Goal: Check status: Check status

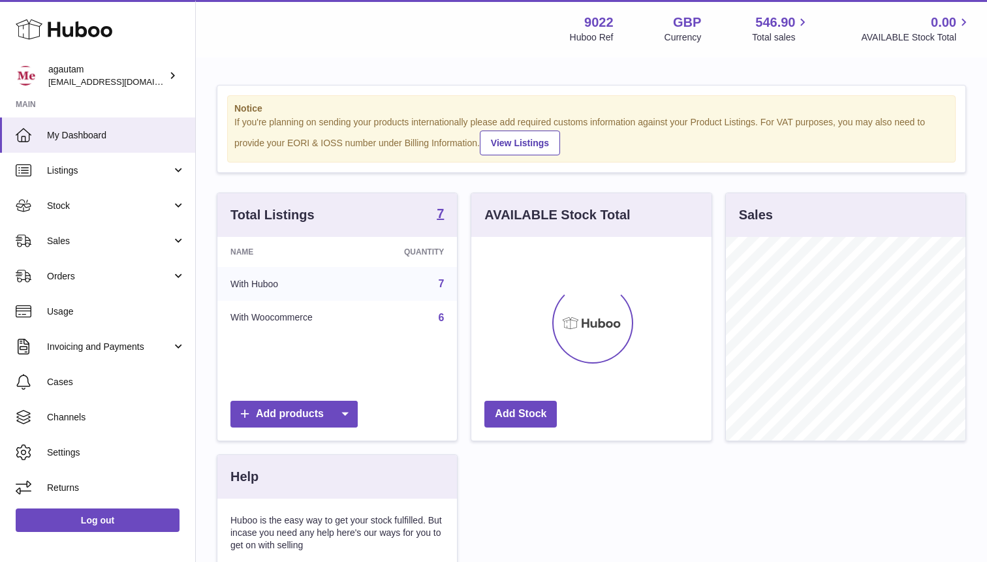
scroll to position [204, 240]
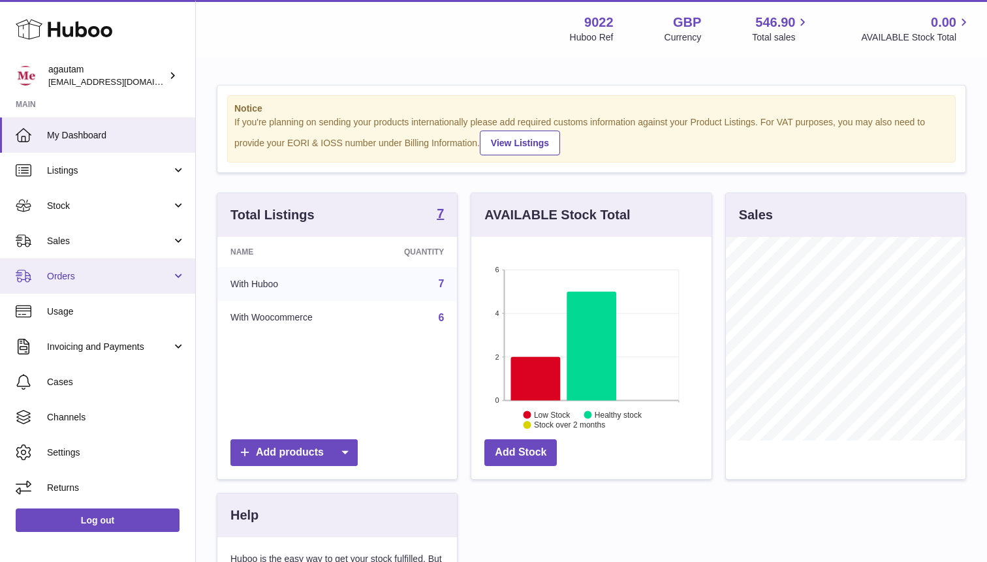
click at [182, 281] on link "Orders" at bounding box center [97, 276] width 195 height 35
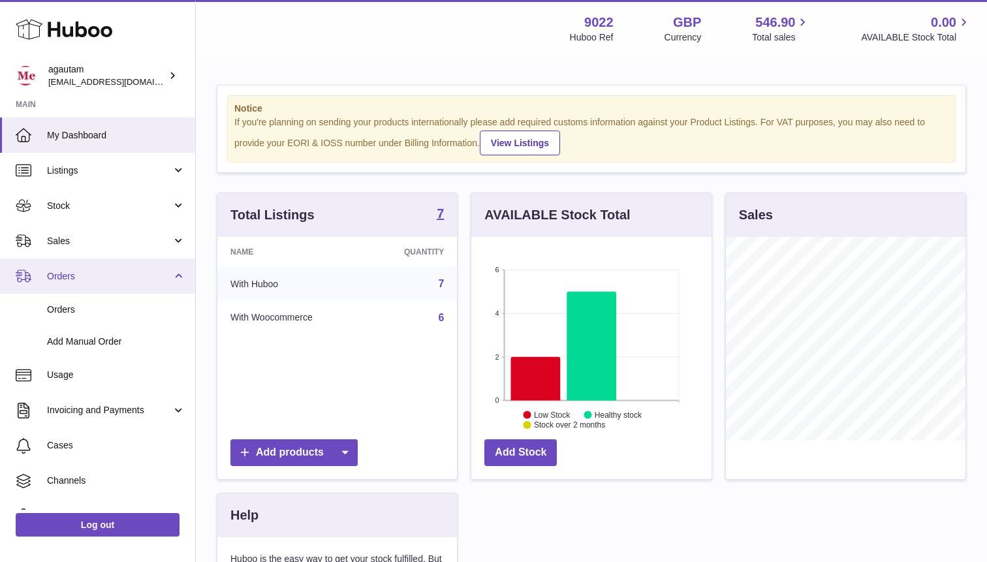
click at [182, 281] on link "Orders" at bounding box center [97, 276] width 195 height 35
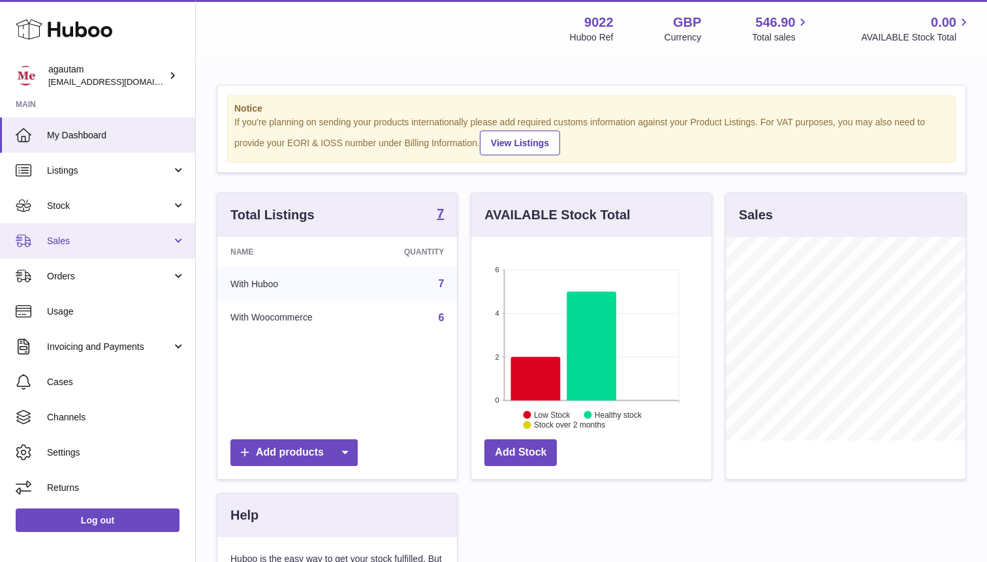
click at [178, 242] on link "Sales" at bounding box center [97, 240] width 195 height 35
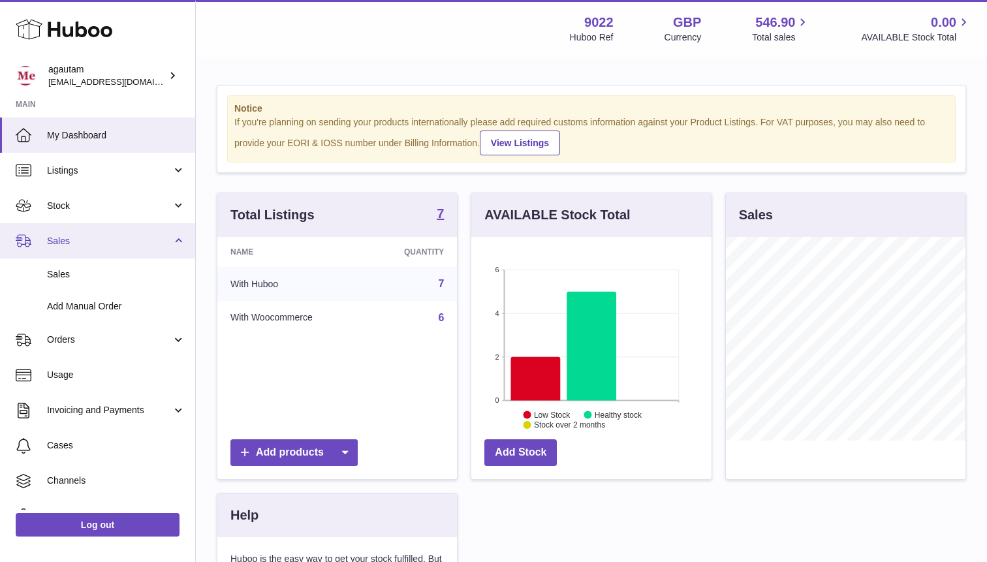
click at [178, 242] on link "Sales" at bounding box center [97, 240] width 195 height 35
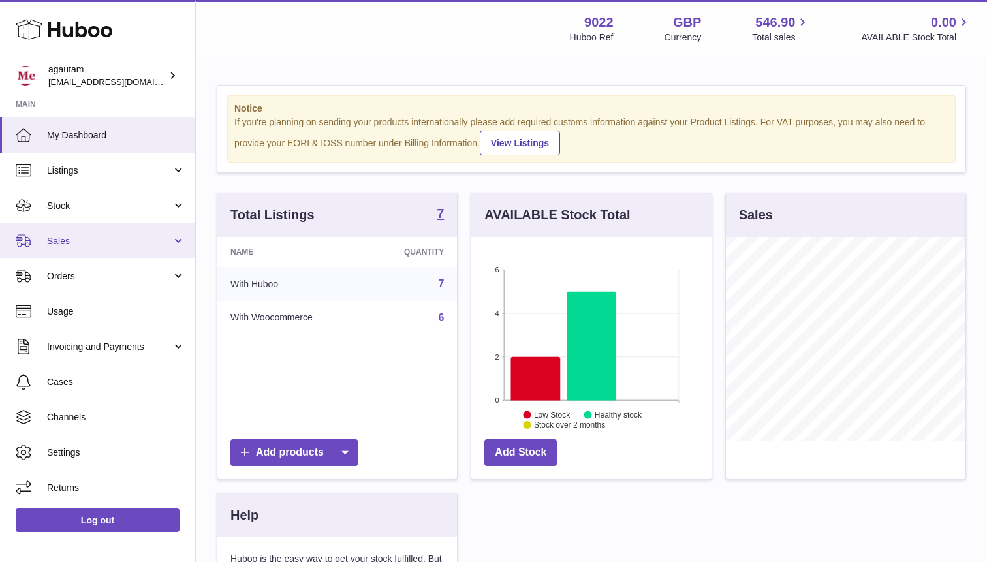
click at [172, 238] on link "Sales" at bounding box center [97, 240] width 195 height 35
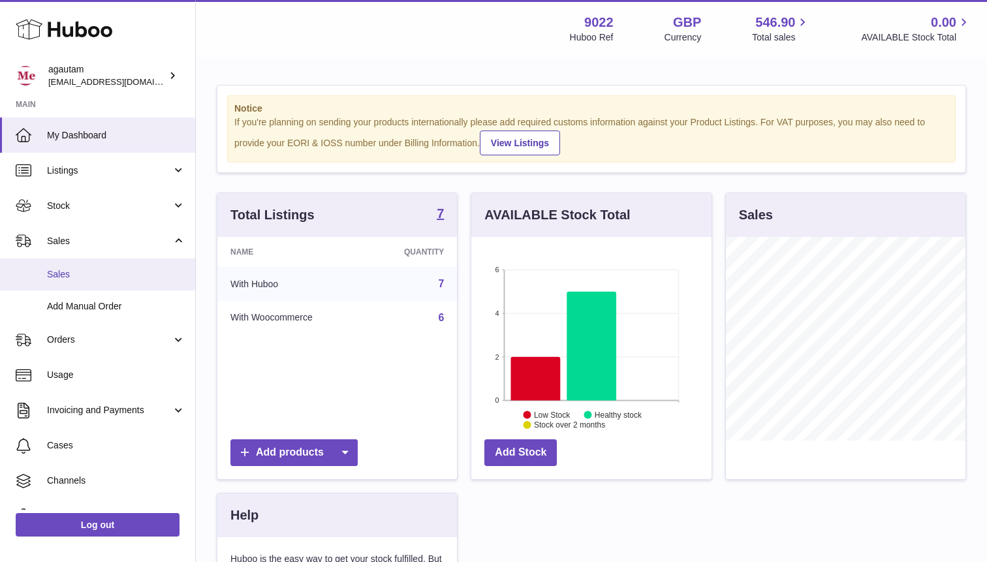
click at [61, 277] on span "Sales" at bounding box center [116, 274] width 138 height 12
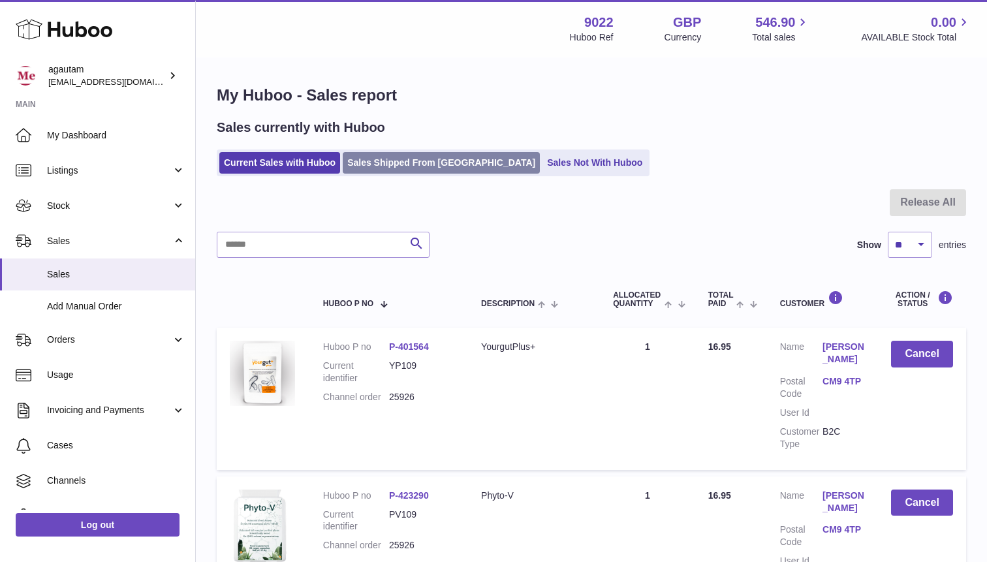
click at [400, 161] on link "Sales Shipped From Huboo" at bounding box center [441, 163] width 197 height 22
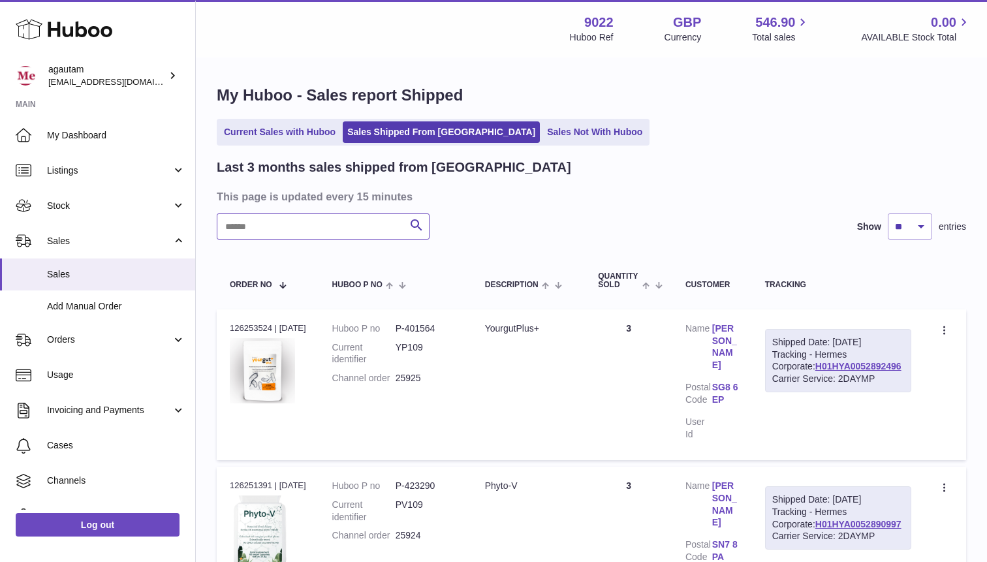
click at [283, 221] on input "text" at bounding box center [323, 226] width 213 height 26
paste input "**********"
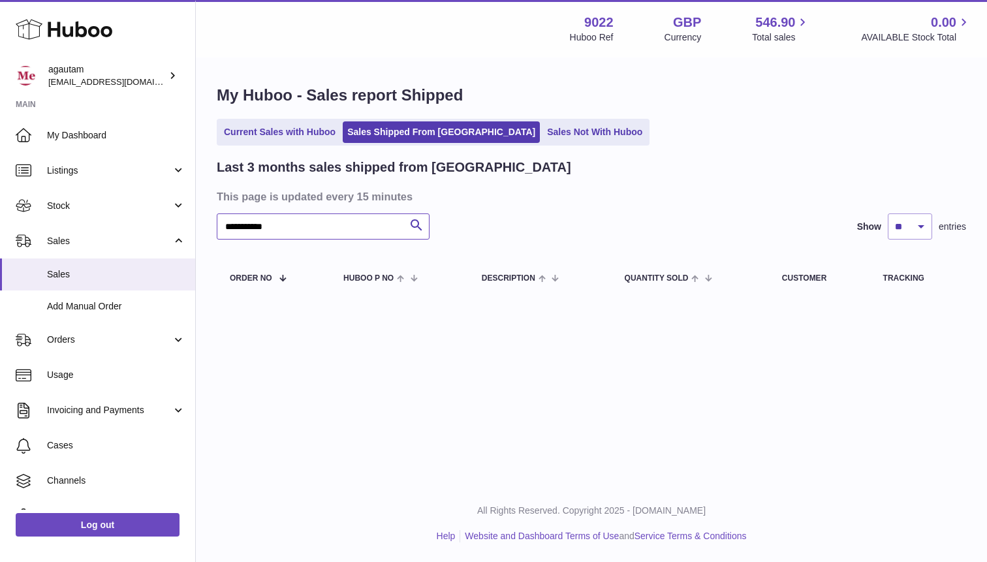
click at [264, 225] on input "**********" at bounding box center [323, 226] width 213 height 26
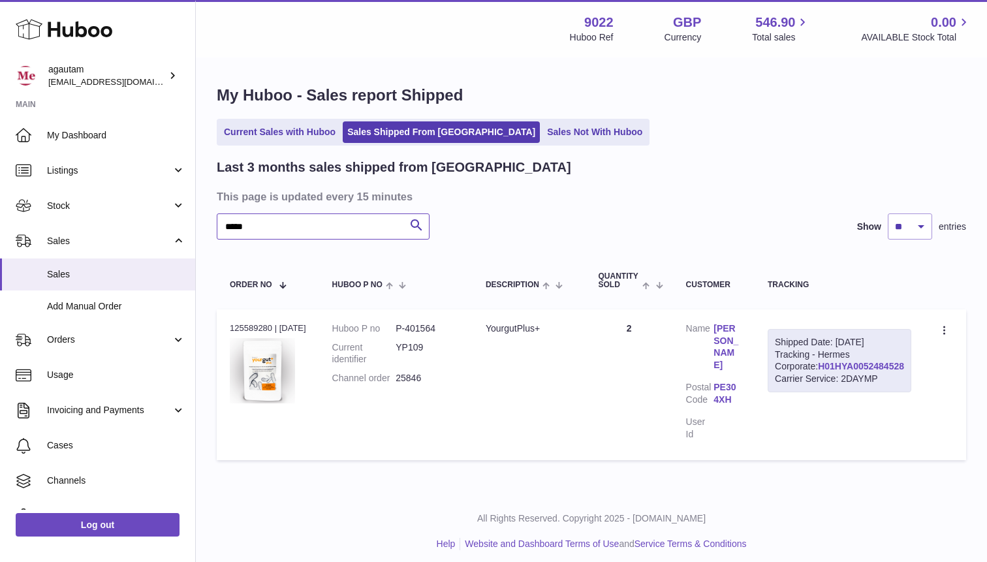
type input "*****"
click at [868, 371] on link "H01HYA0052484528" at bounding box center [861, 366] width 86 height 10
click at [948, 330] on icon at bounding box center [945, 331] width 15 height 13
click at [868, 389] on li "Duplicate Order" at bounding box center [888, 387] width 131 height 28
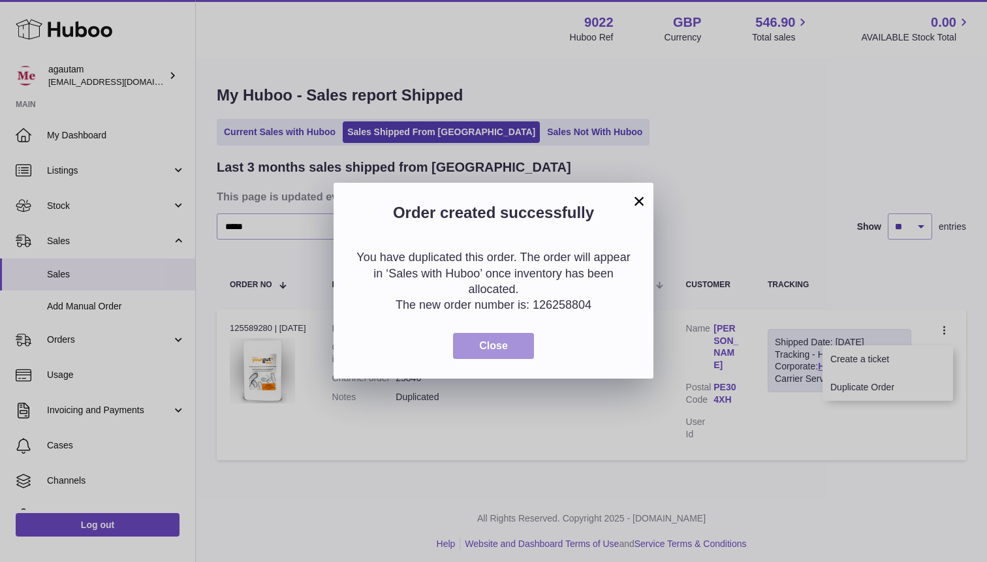
click at [496, 337] on button "Close" at bounding box center [493, 346] width 81 height 27
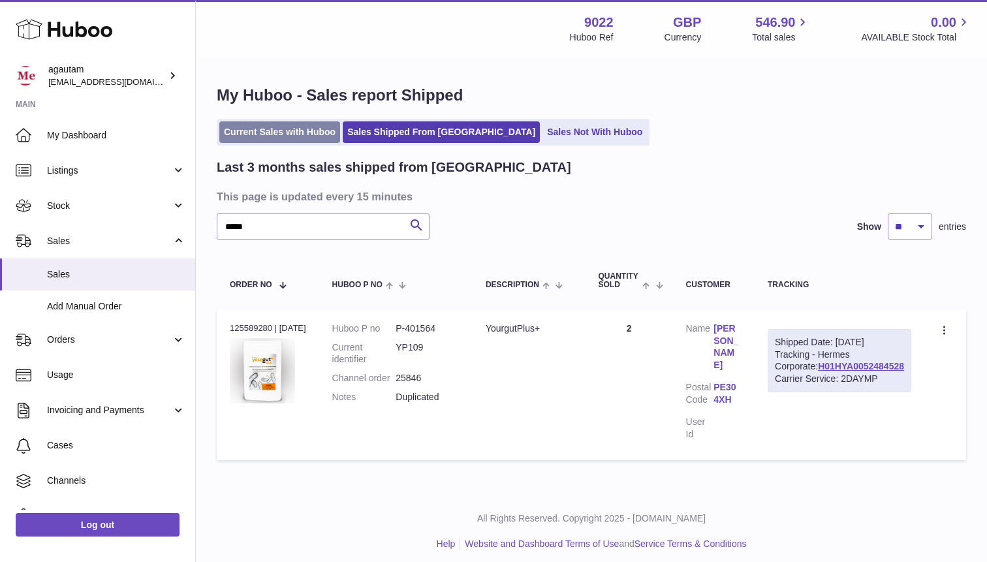
click at [253, 132] on link "Current Sales with Huboo" at bounding box center [279, 132] width 121 height 22
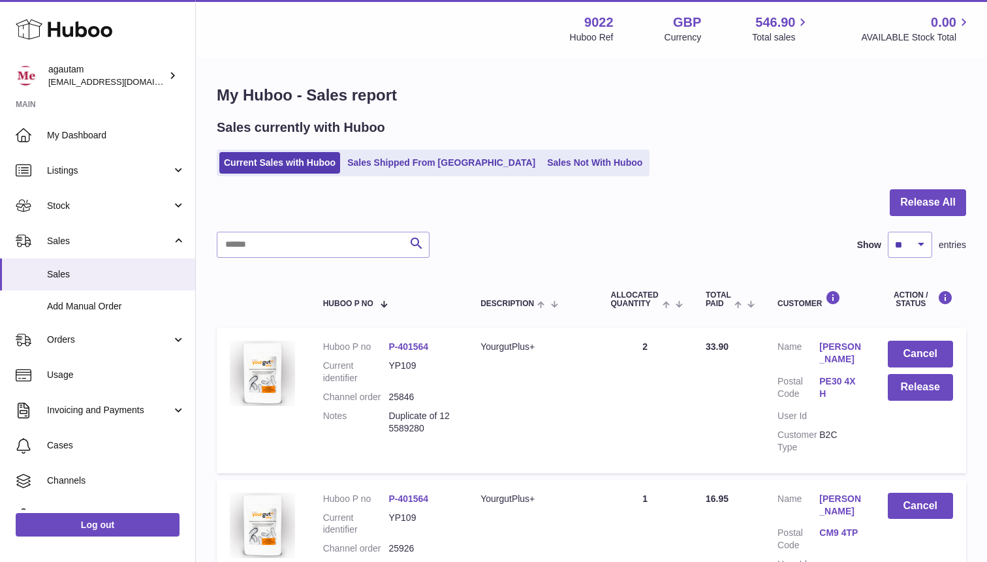
click at [838, 346] on link "[PERSON_NAME]" at bounding box center [840, 353] width 42 height 25
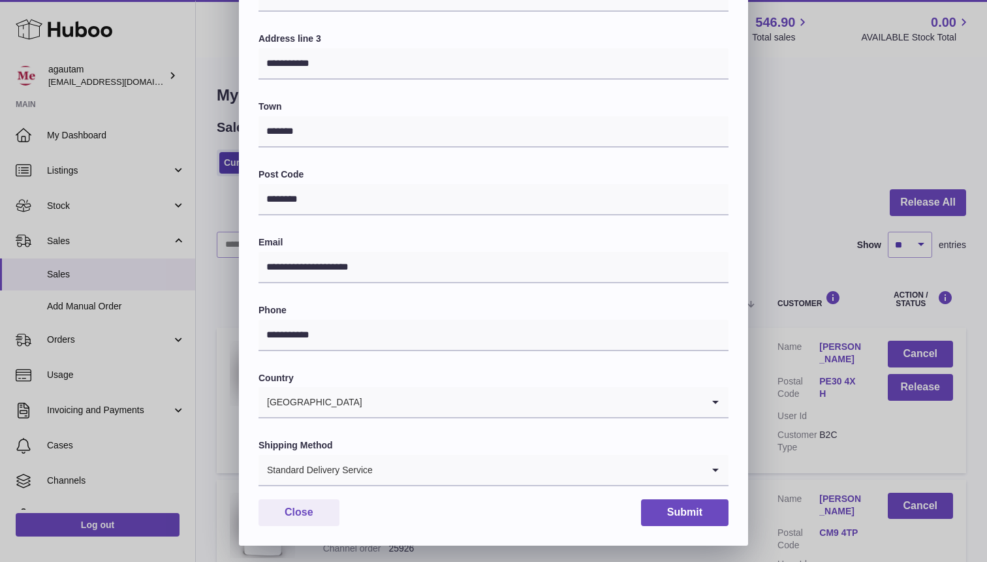
scroll to position [260, 0]
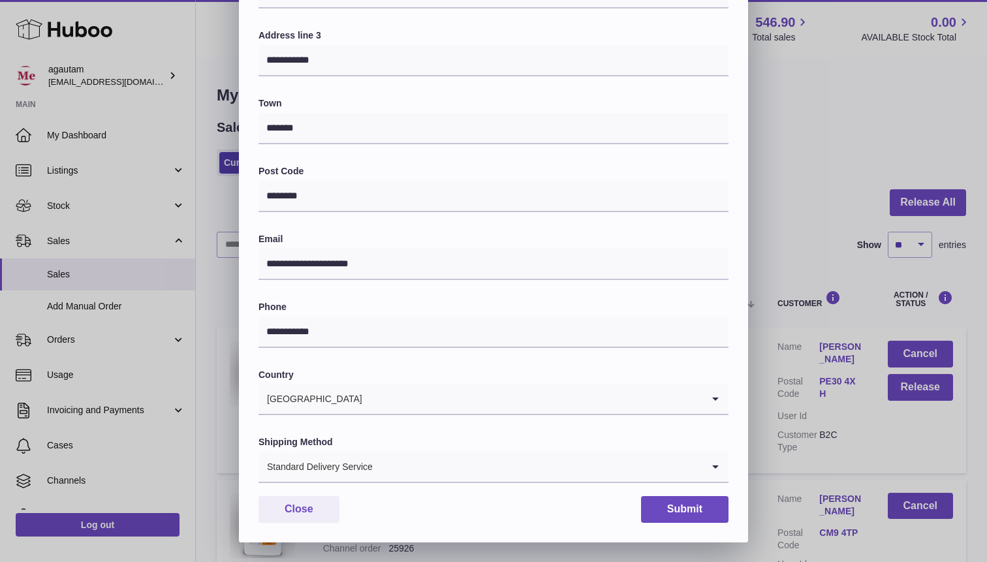
click at [388, 462] on input "Search for option" at bounding box center [537, 467] width 329 height 30
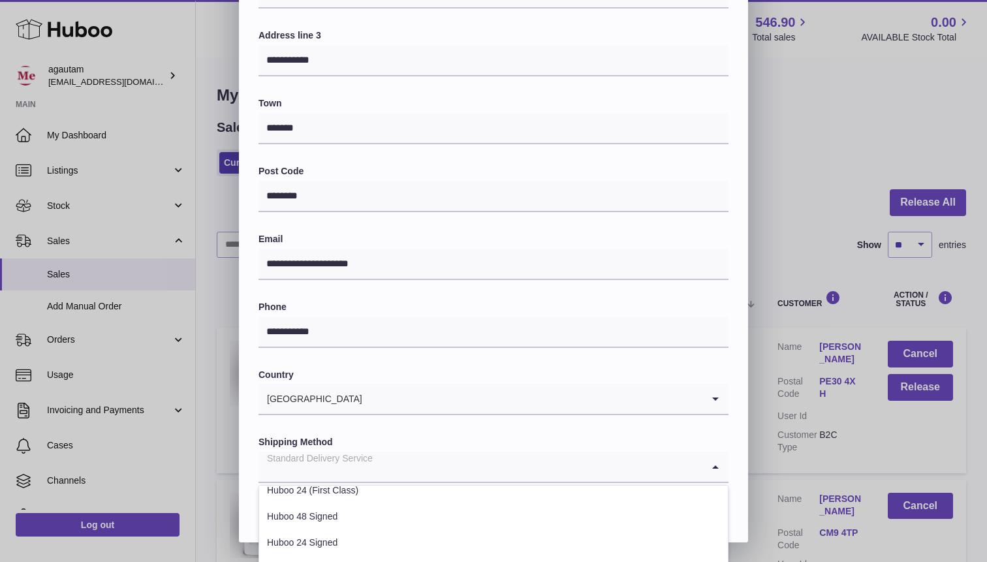
scroll to position [29, 0]
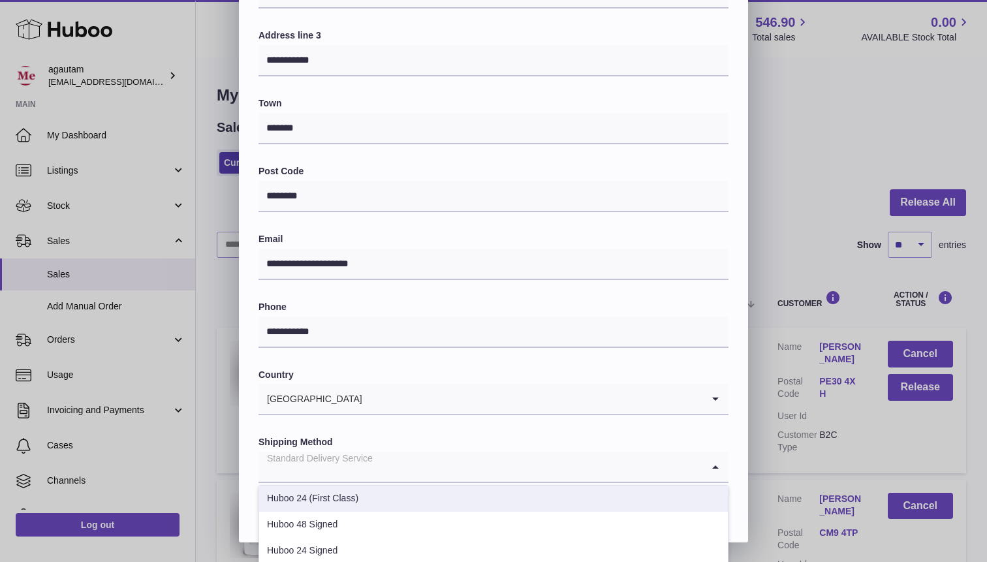
click at [375, 495] on li "Huboo 24 (First Class)" at bounding box center [493, 499] width 469 height 26
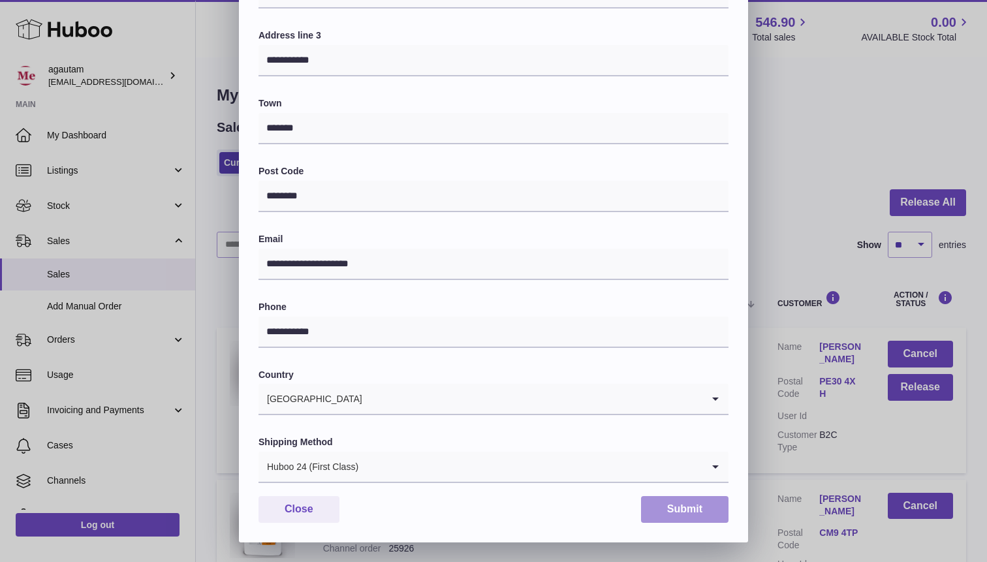
click at [695, 520] on button "Submit" at bounding box center [684, 509] width 87 height 27
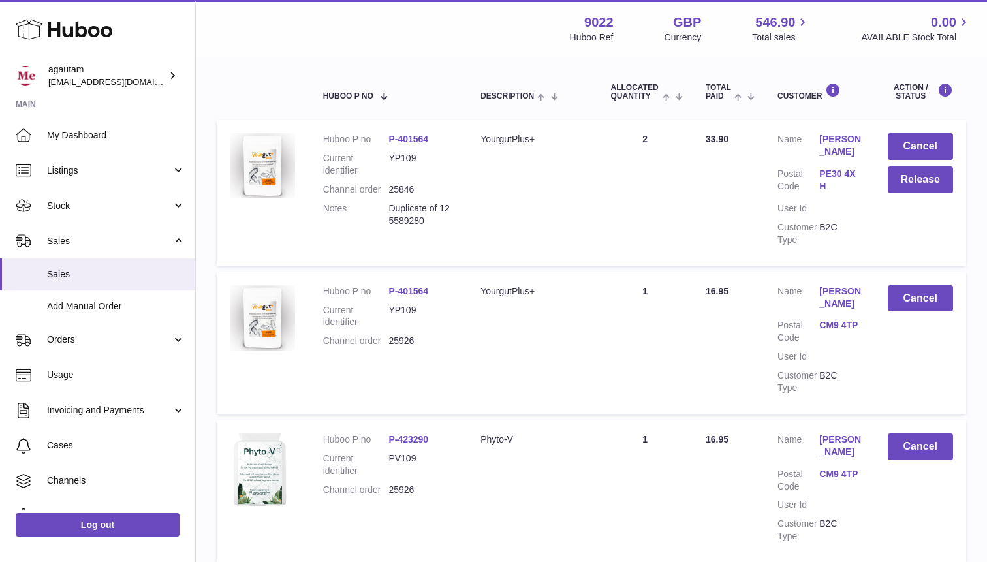
scroll to position [0, 0]
